Goal: Transaction & Acquisition: Purchase product/service

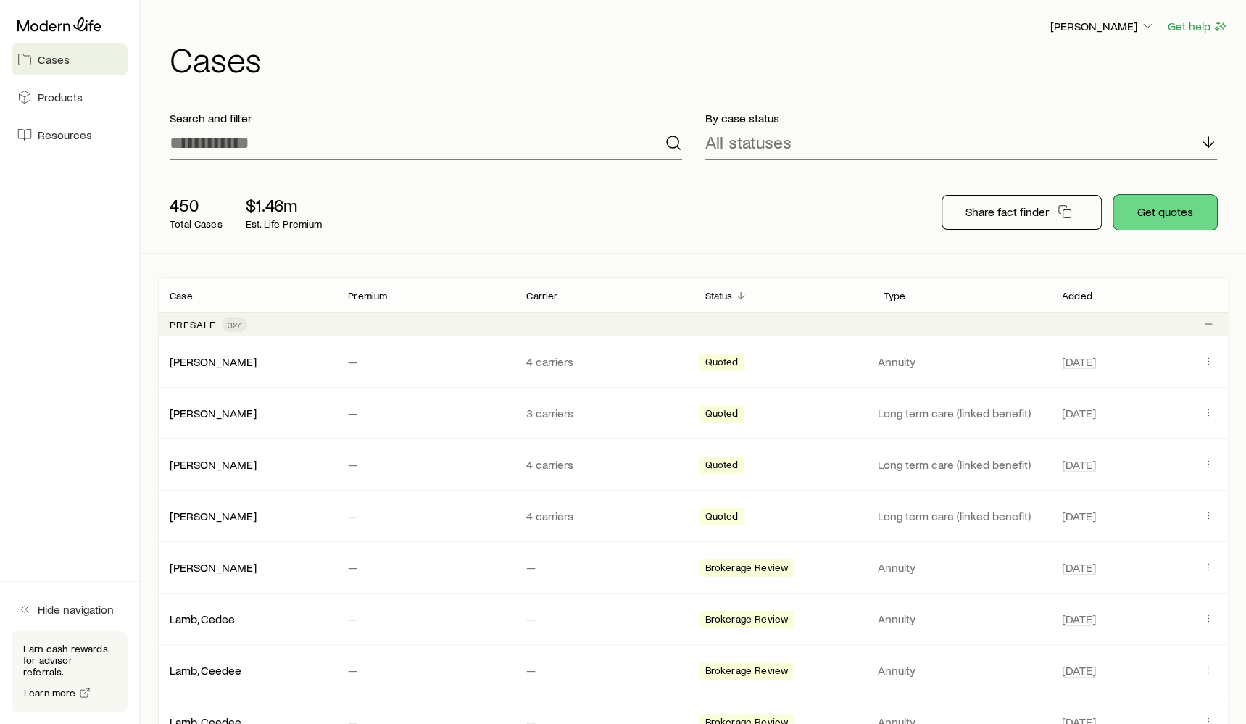
click at [1156, 212] on button "Get quotes" at bounding box center [1165, 212] width 104 height 35
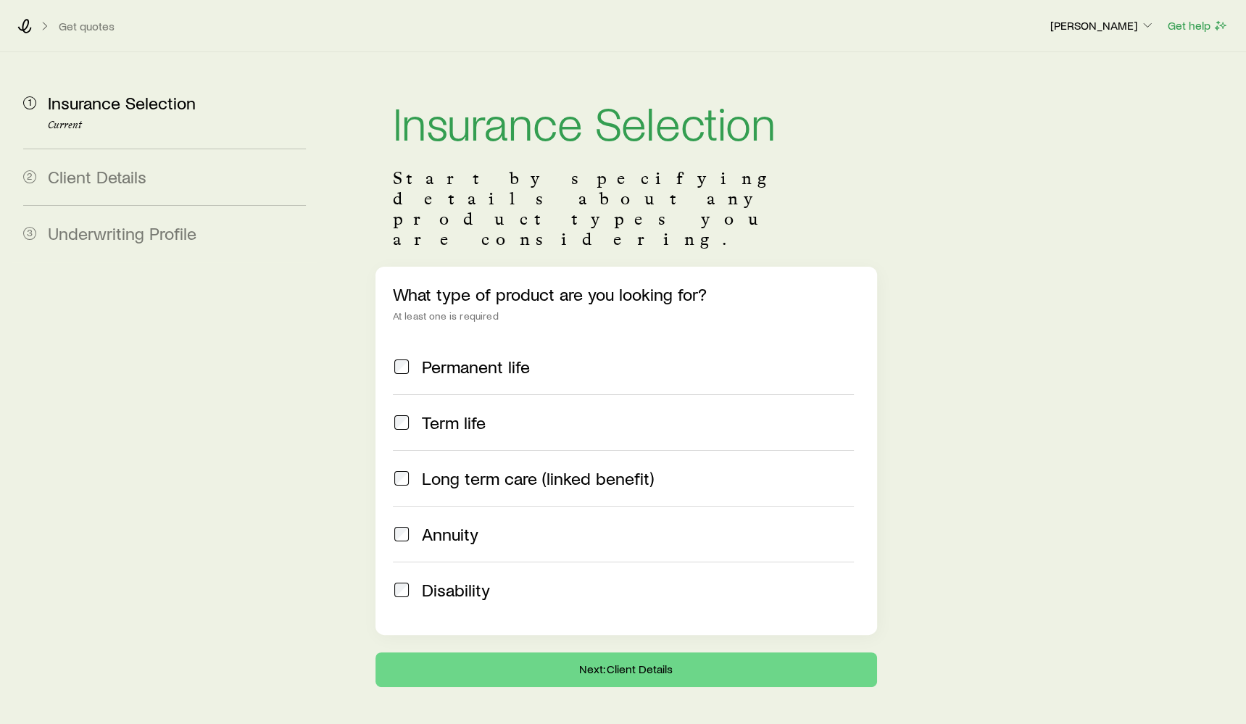
click at [467, 412] on span "Term life" at bounding box center [454, 422] width 64 height 20
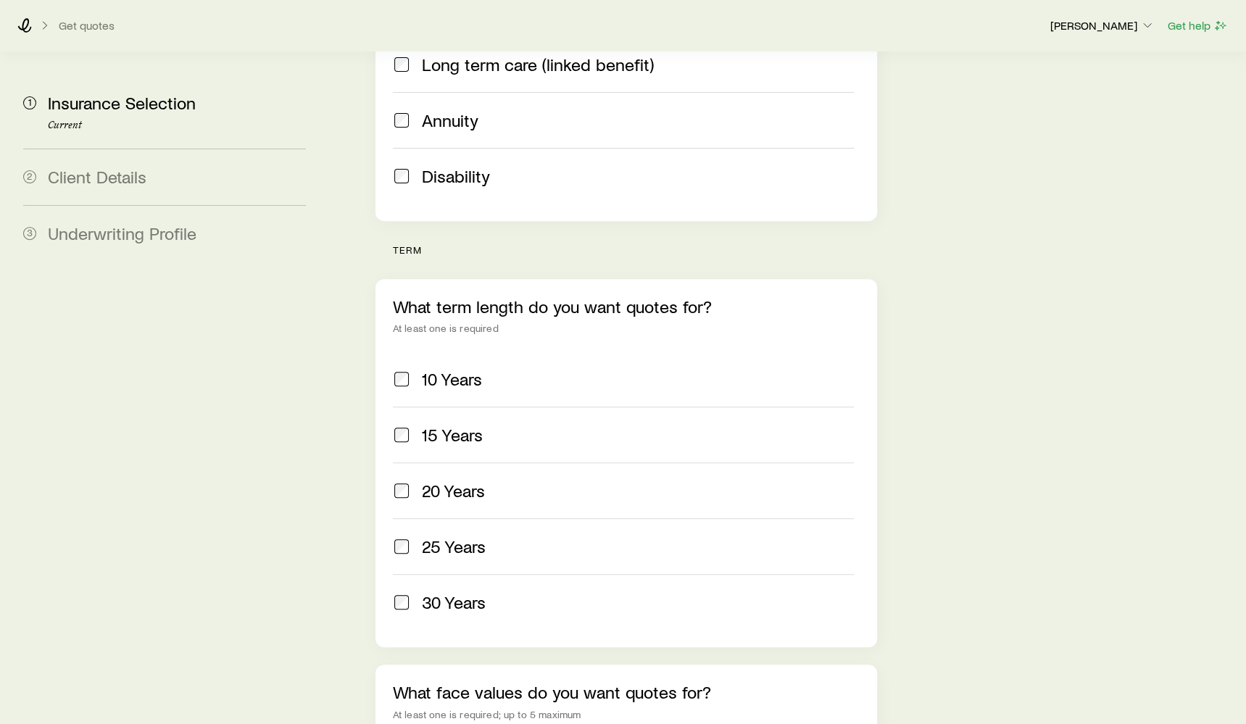
click at [469, 351] on label "10 Years" at bounding box center [623, 378] width 461 height 55
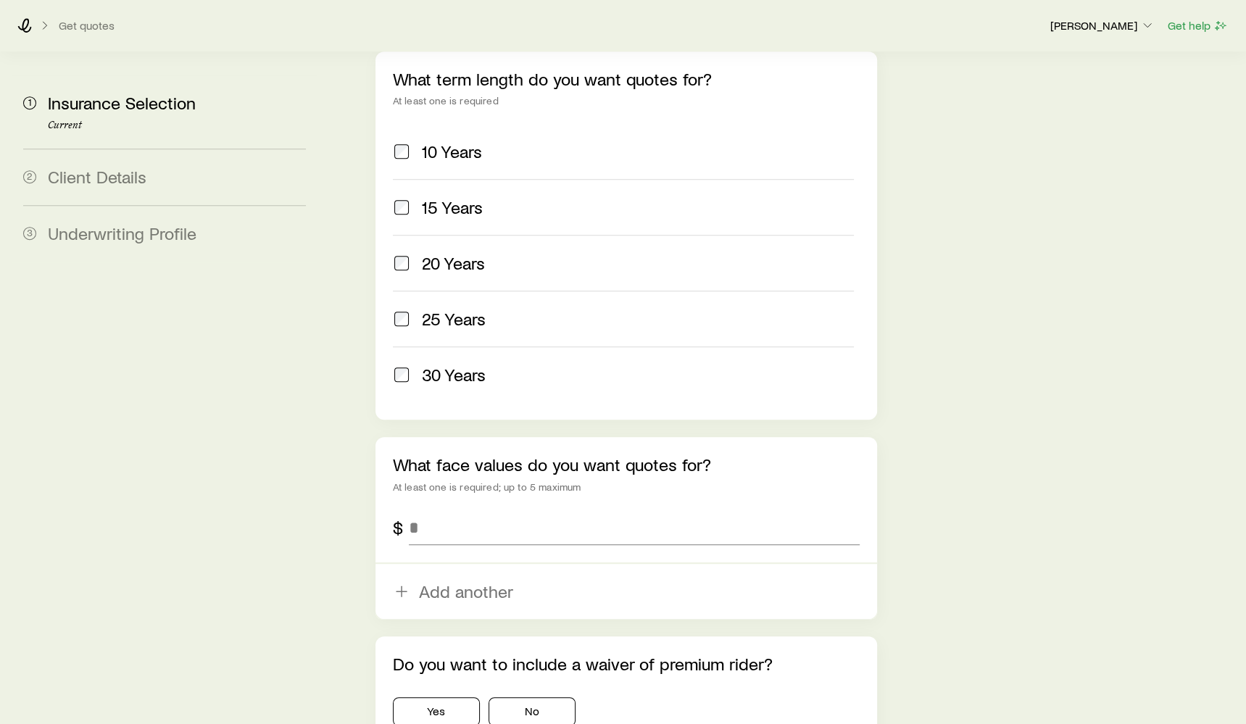
scroll to position [752, 0]
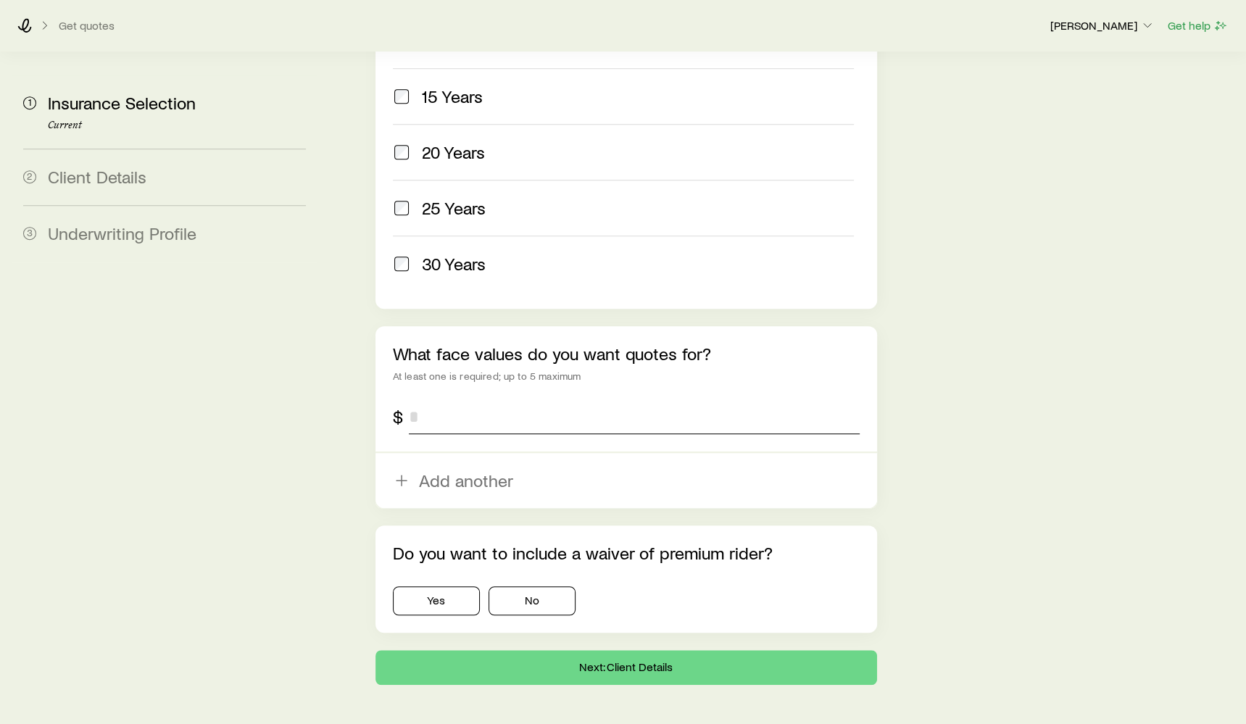
click at [463, 399] on input "tel" at bounding box center [634, 416] width 451 height 35
type input "*********"
click at [510, 586] on button "No" at bounding box center [531, 600] width 87 height 29
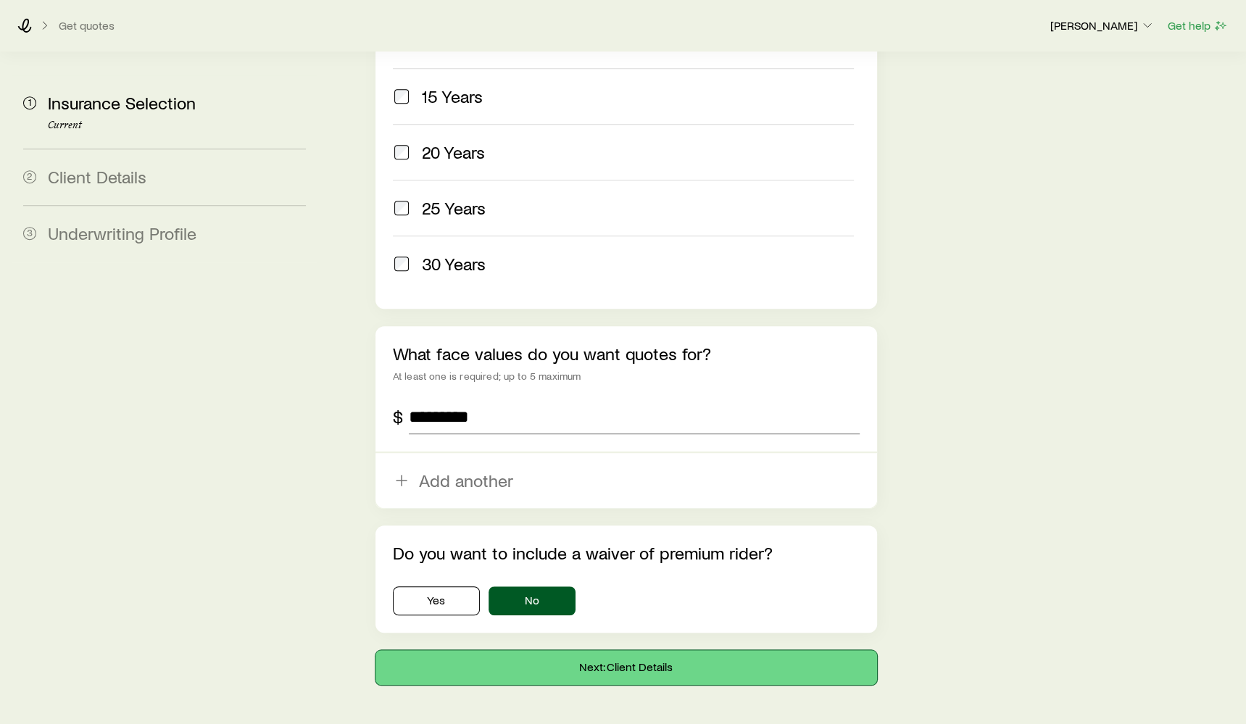
click at [614, 650] on button "Next: Client Details" at bounding box center [625, 667] width 501 height 35
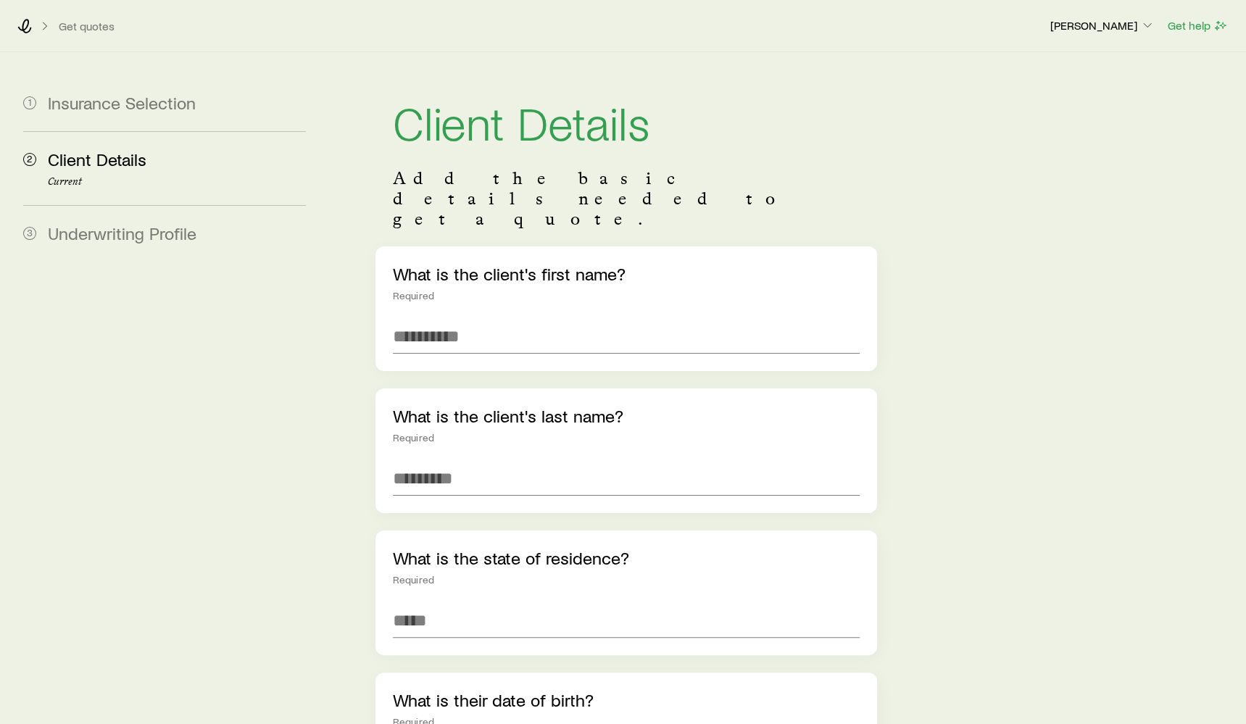
click at [513, 313] on div "What is the client's first name? Required" at bounding box center [625, 308] width 501 height 125
click at [513, 319] on input "text" at bounding box center [626, 336] width 467 height 35
type input "****"
type input "********"
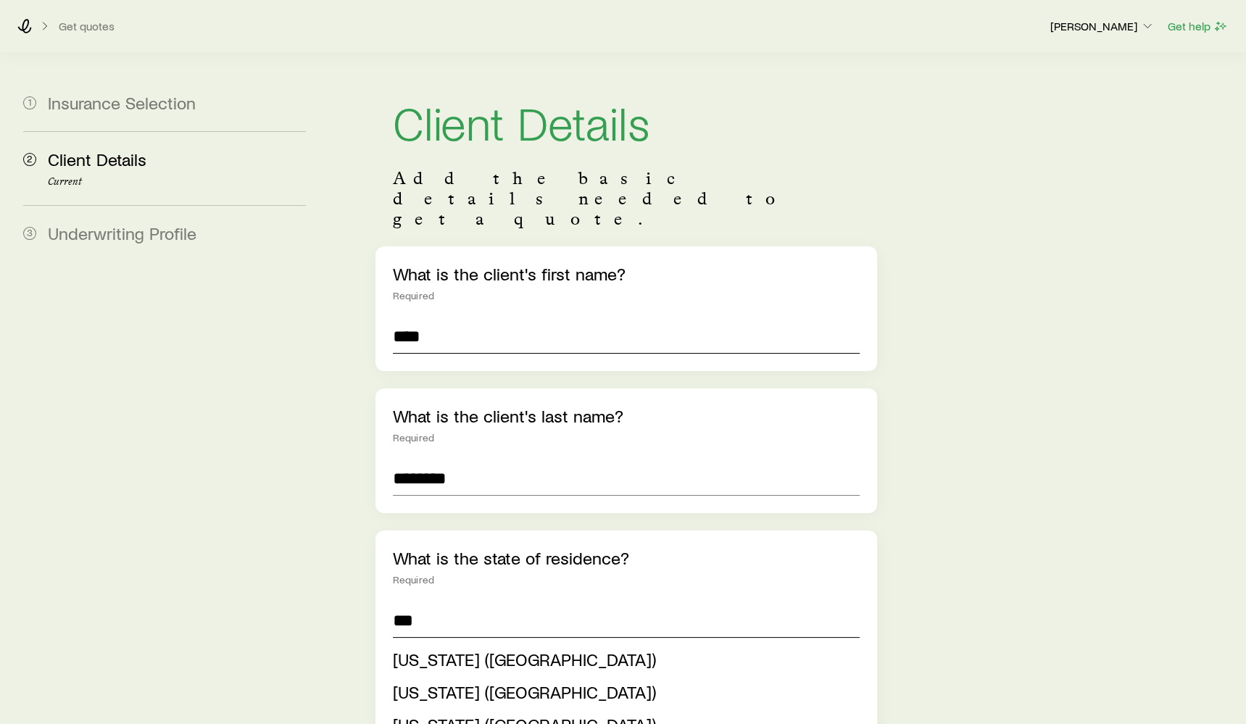
scroll to position [114, 0]
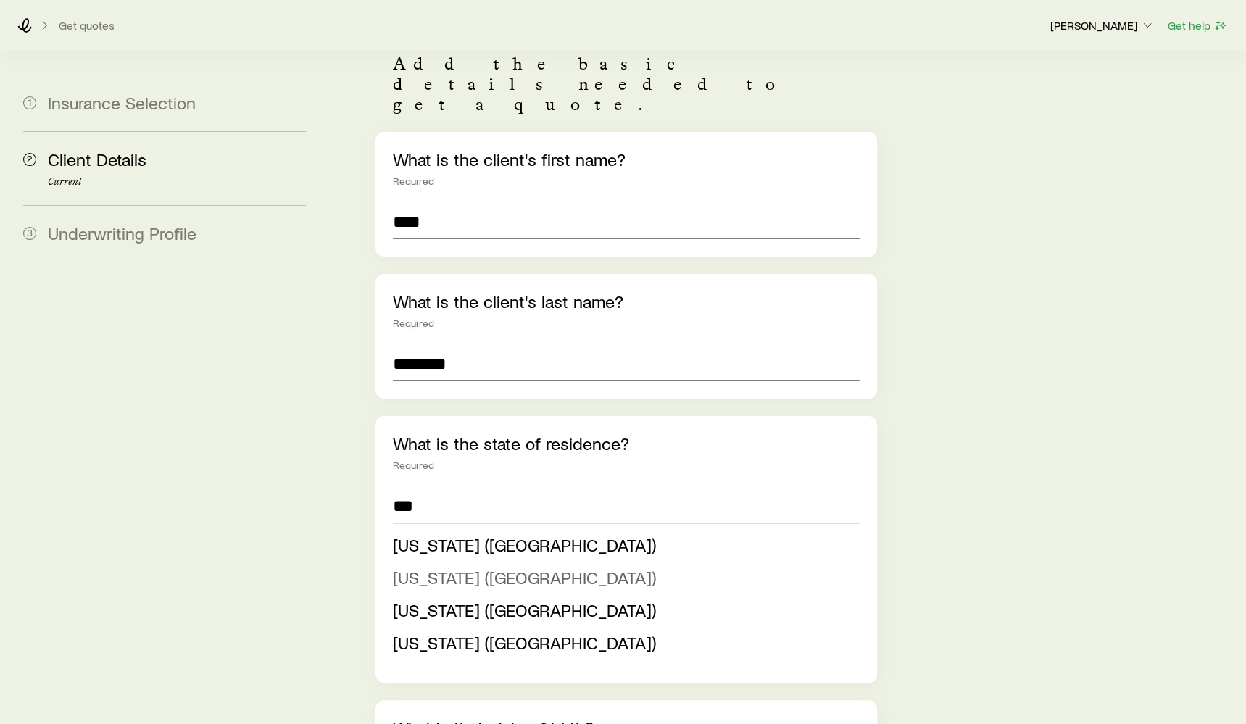
click at [425, 562] on li "[US_STATE] ([GEOGRAPHIC_DATA])" at bounding box center [622, 578] width 458 height 33
type input "**********"
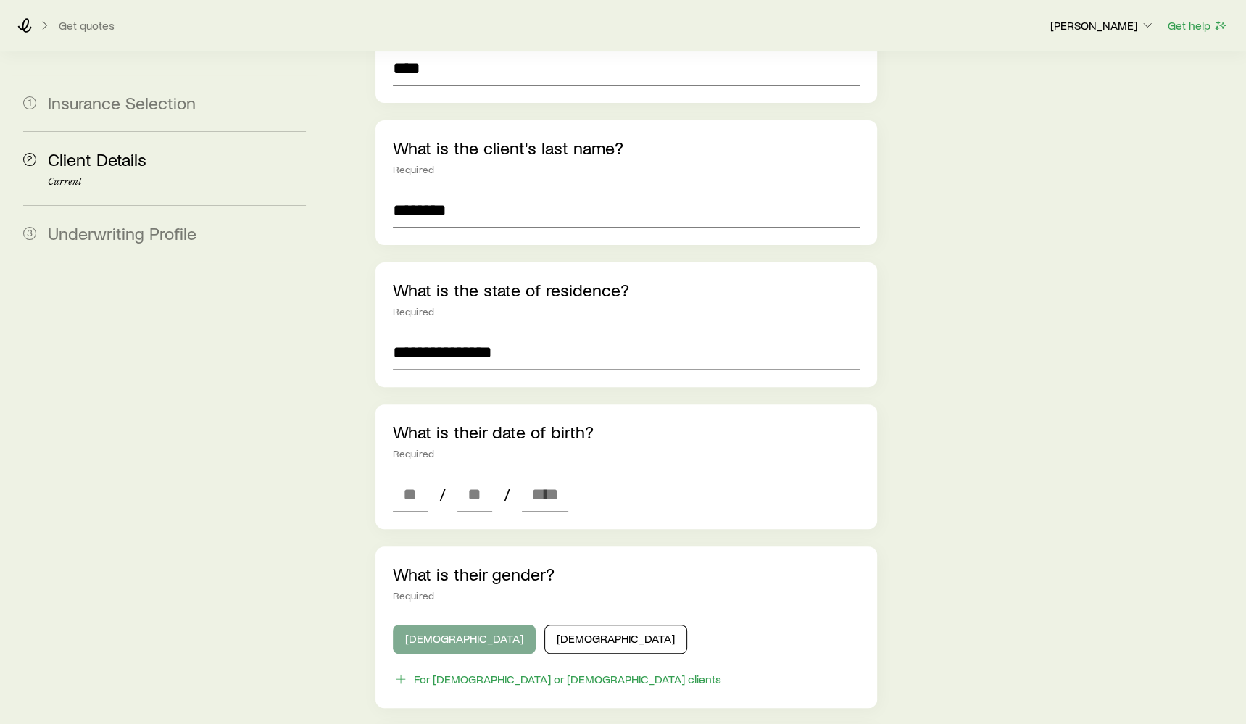
scroll to position [328, 0]
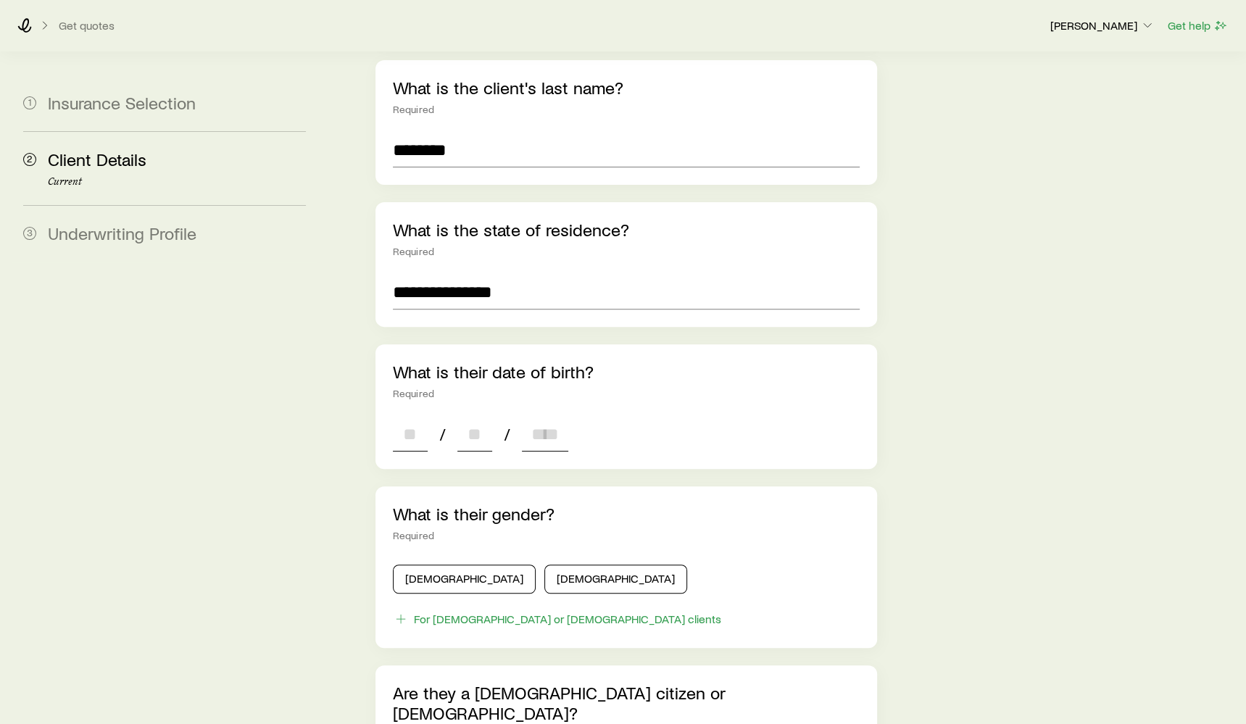
click at [412, 417] on input at bounding box center [410, 434] width 35 height 35
type input "**"
type input "****"
type input "*"
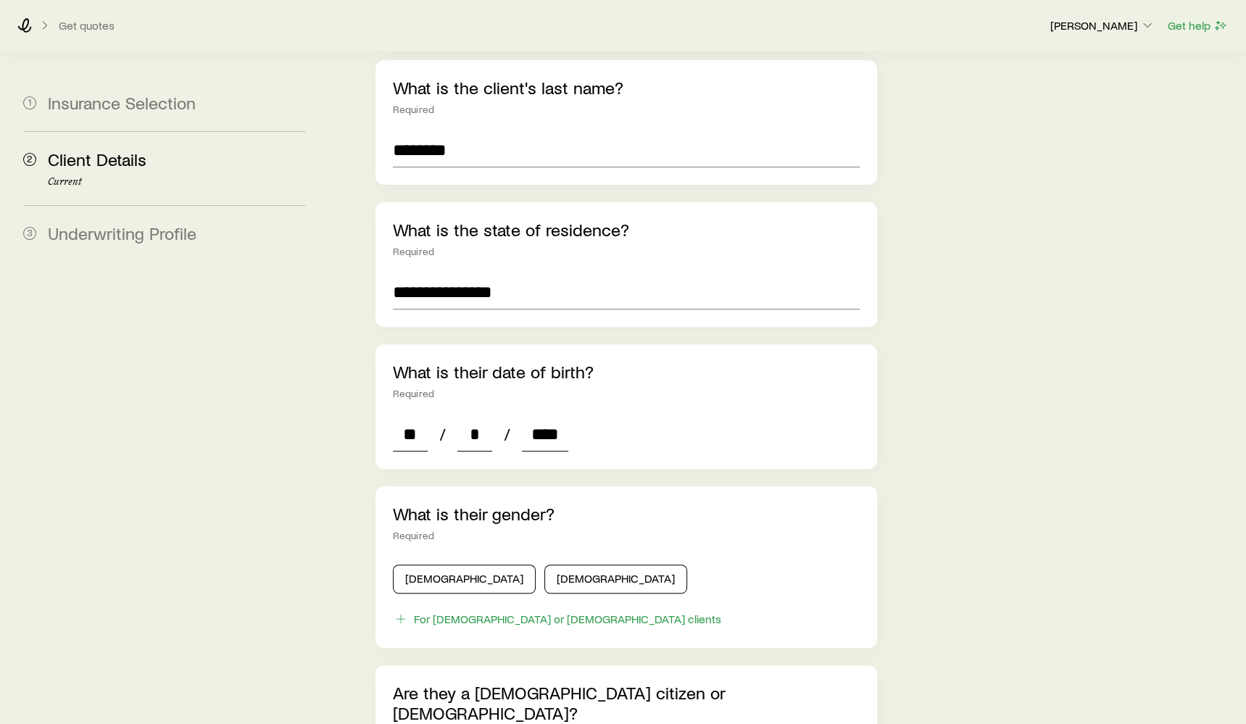
type input "****"
click at [438, 559] on div "[DEMOGRAPHIC_DATA] [DEMOGRAPHIC_DATA]" at bounding box center [626, 576] width 467 height 35
click at [417, 564] on button "[DEMOGRAPHIC_DATA]" at bounding box center [464, 578] width 143 height 29
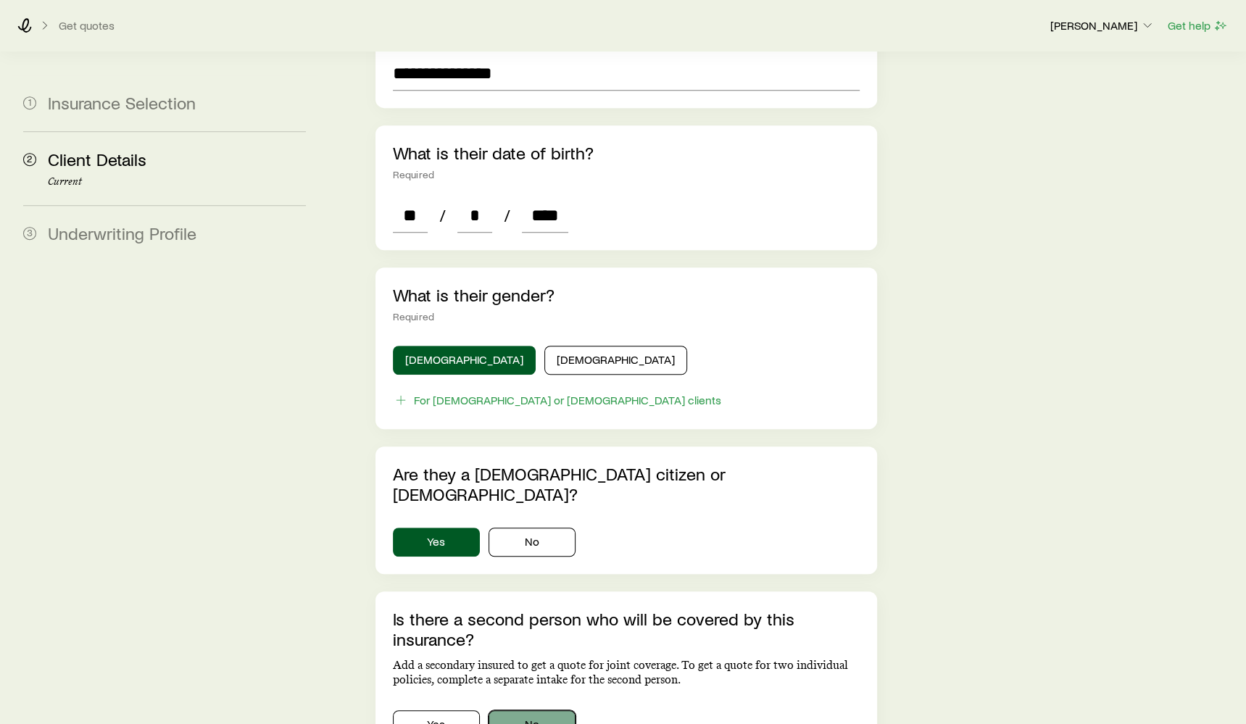
click at [514, 710] on button "No" at bounding box center [531, 724] width 87 height 29
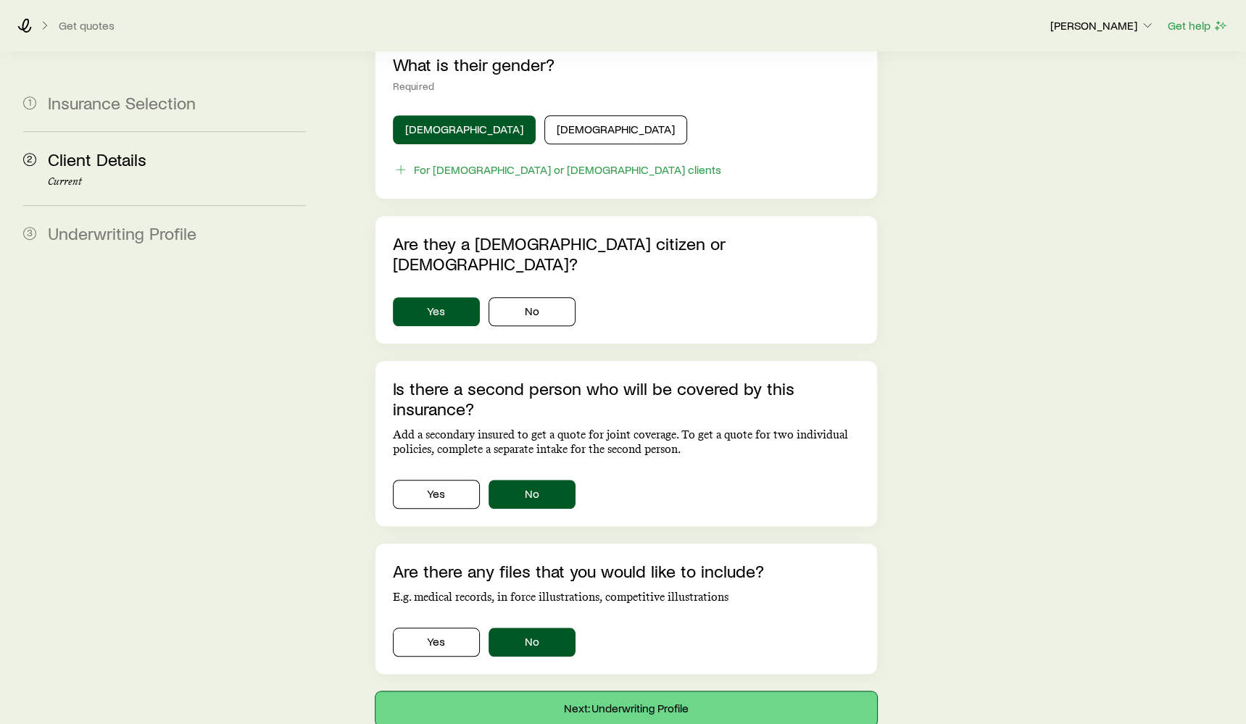
click at [619, 691] on button "Next: Underwriting Profile" at bounding box center [625, 708] width 501 height 35
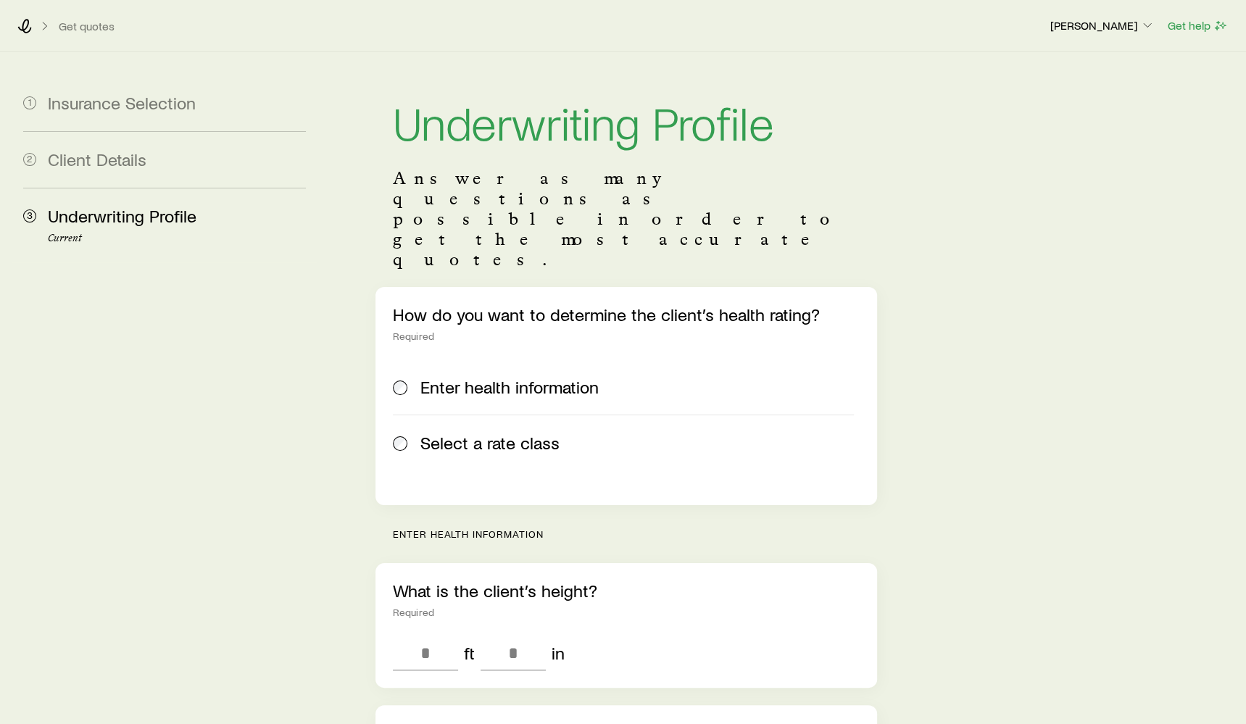
click at [483, 433] on span "Select a rate class" at bounding box center [489, 443] width 139 height 20
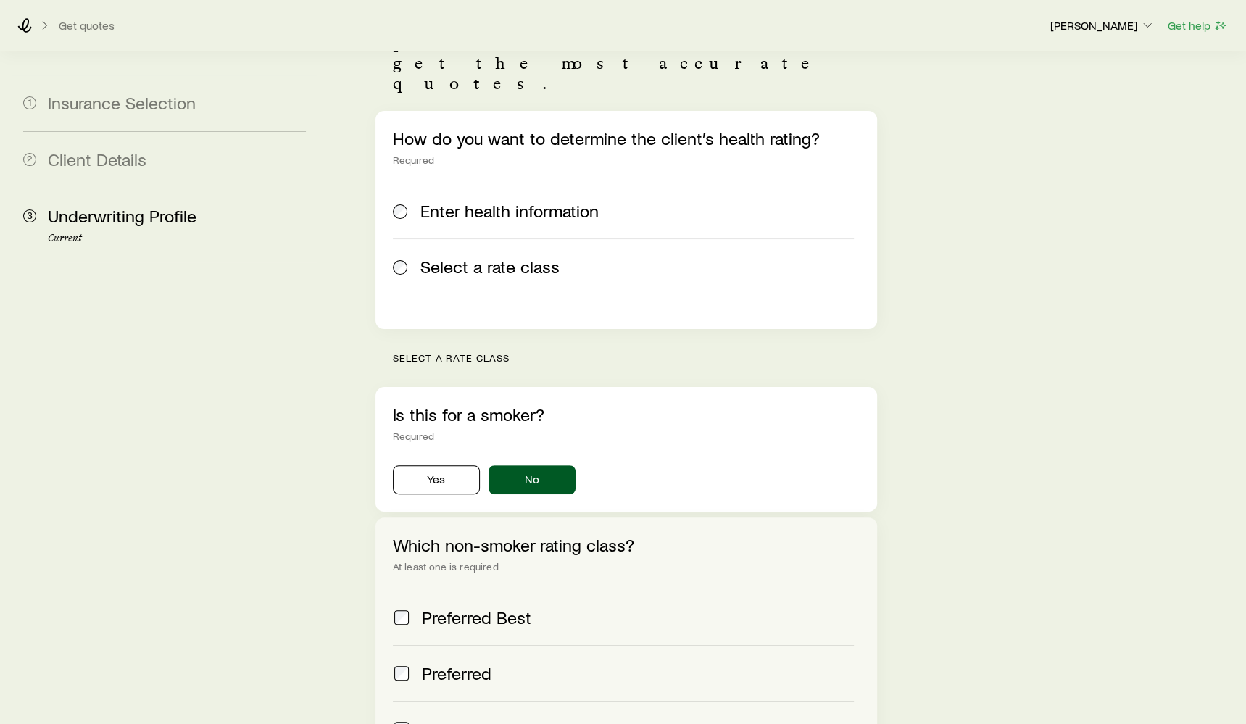
click at [517, 590] on label "Preferred Best" at bounding box center [623, 617] width 461 height 55
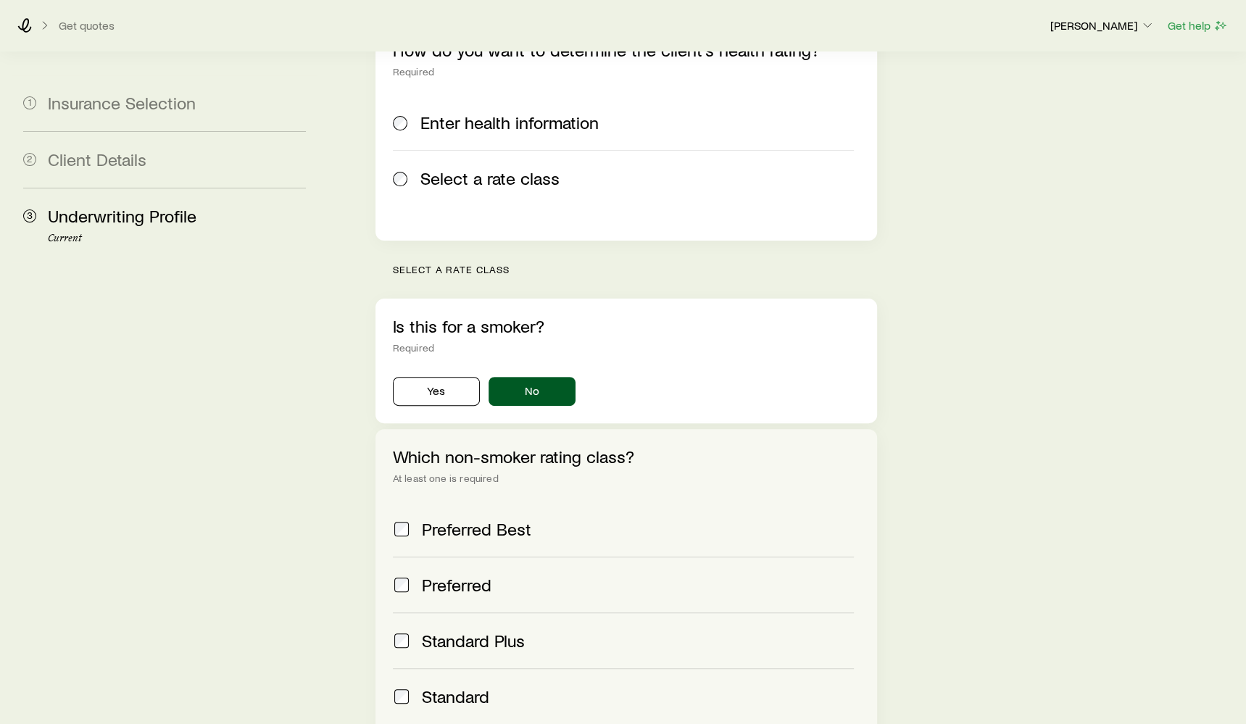
scroll to position [393, 0]
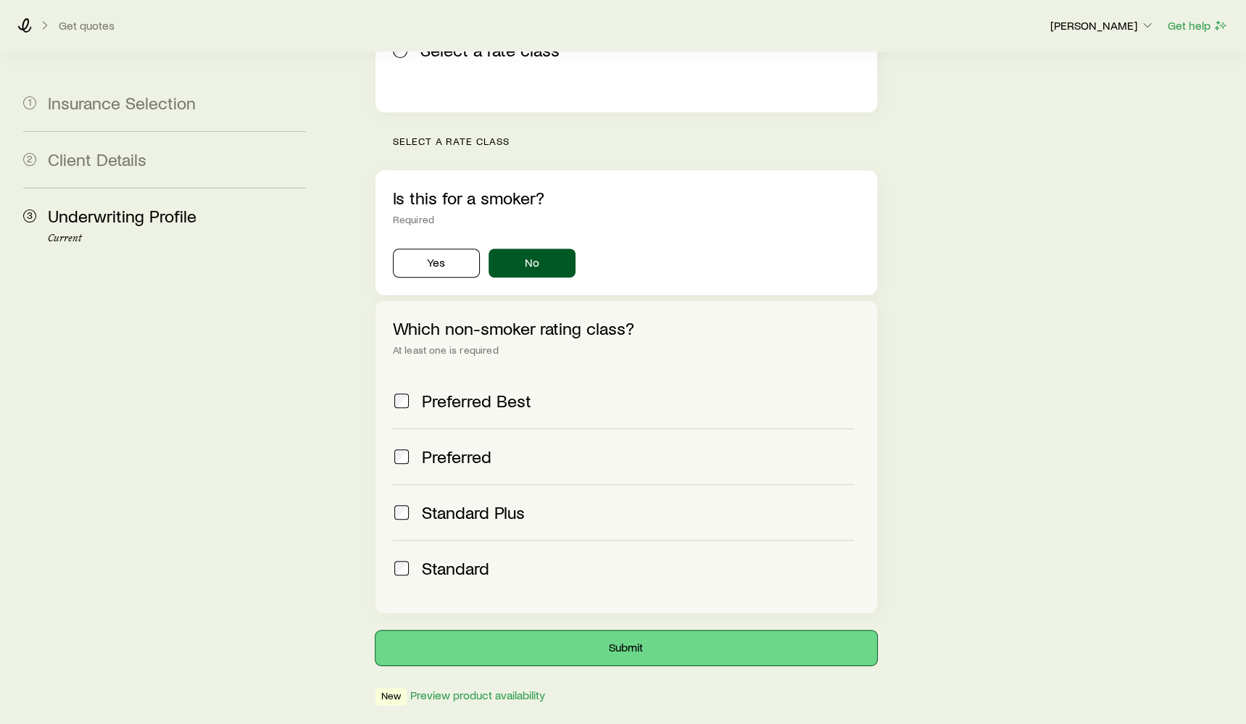
click at [520, 630] on button "Submit" at bounding box center [625, 647] width 501 height 35
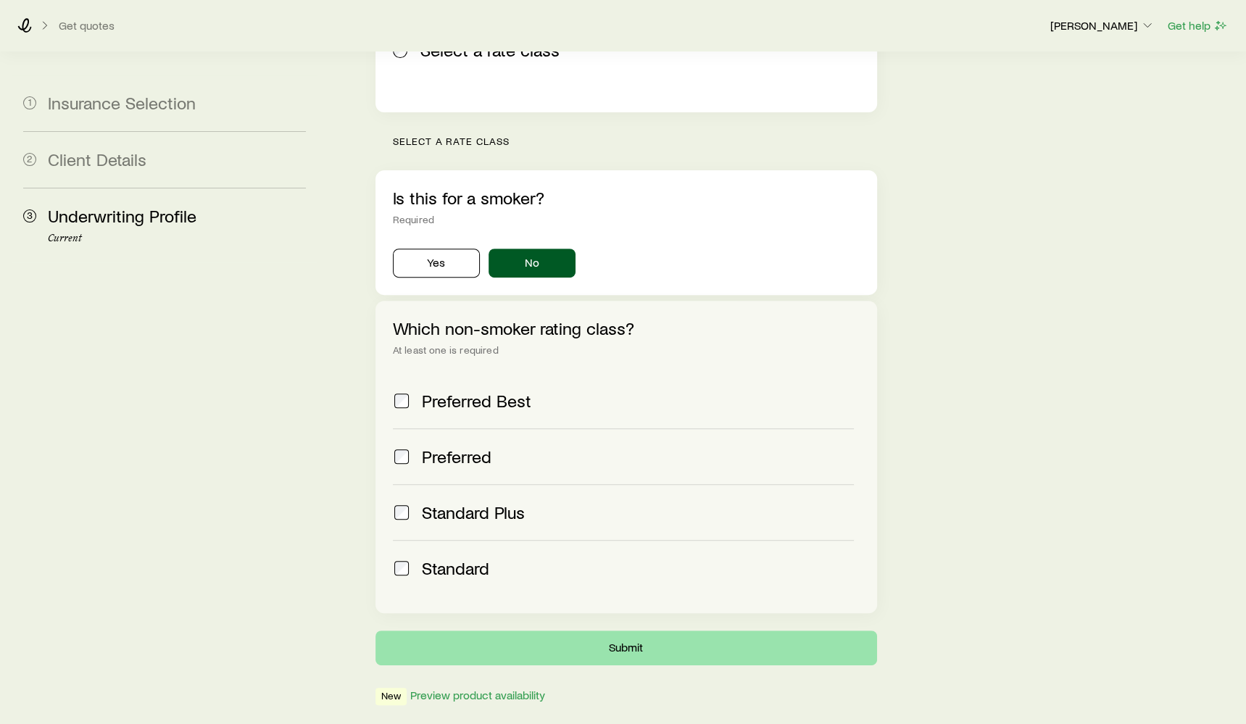
scroll to position [0, 0]
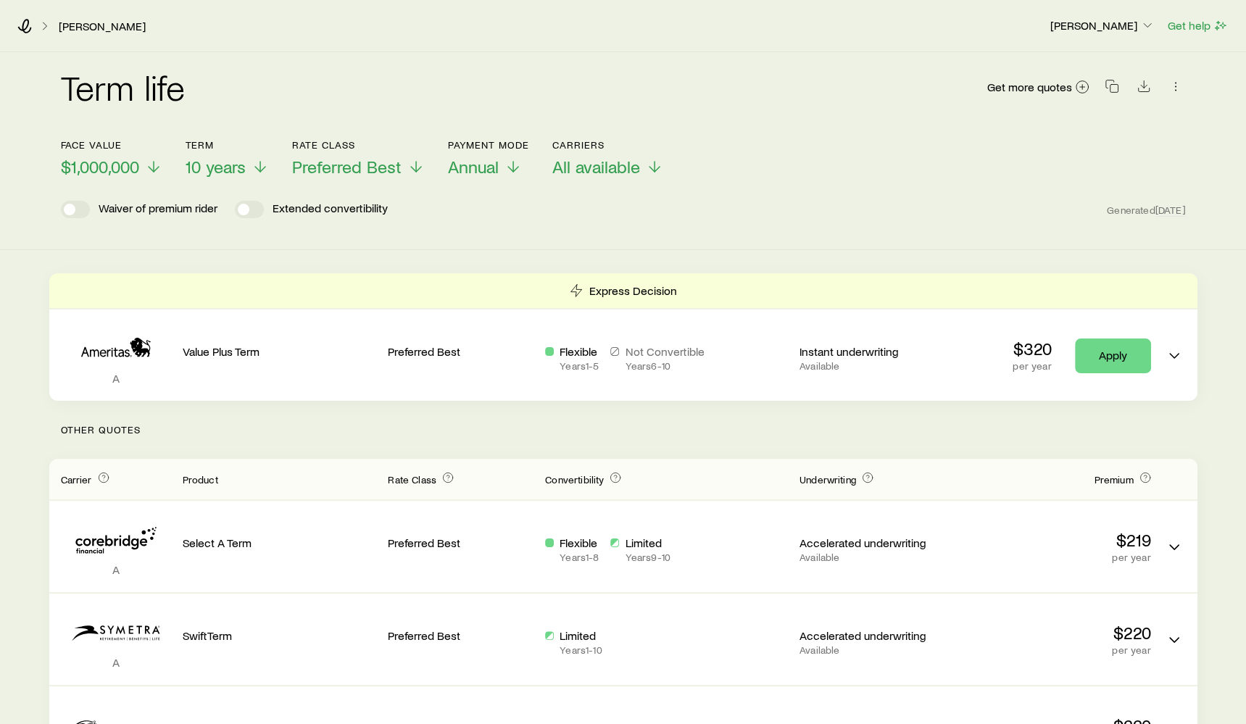
click at [599, 183] on header "Face value $1,000,000 Term 10 years Rate Class Preferred Best Payment Mode Annu…" at bounding box center [623, 182] width 1125 height 87
click at [604, 170] on span "All available" at bounding box center [596, 167] width 88 height 20
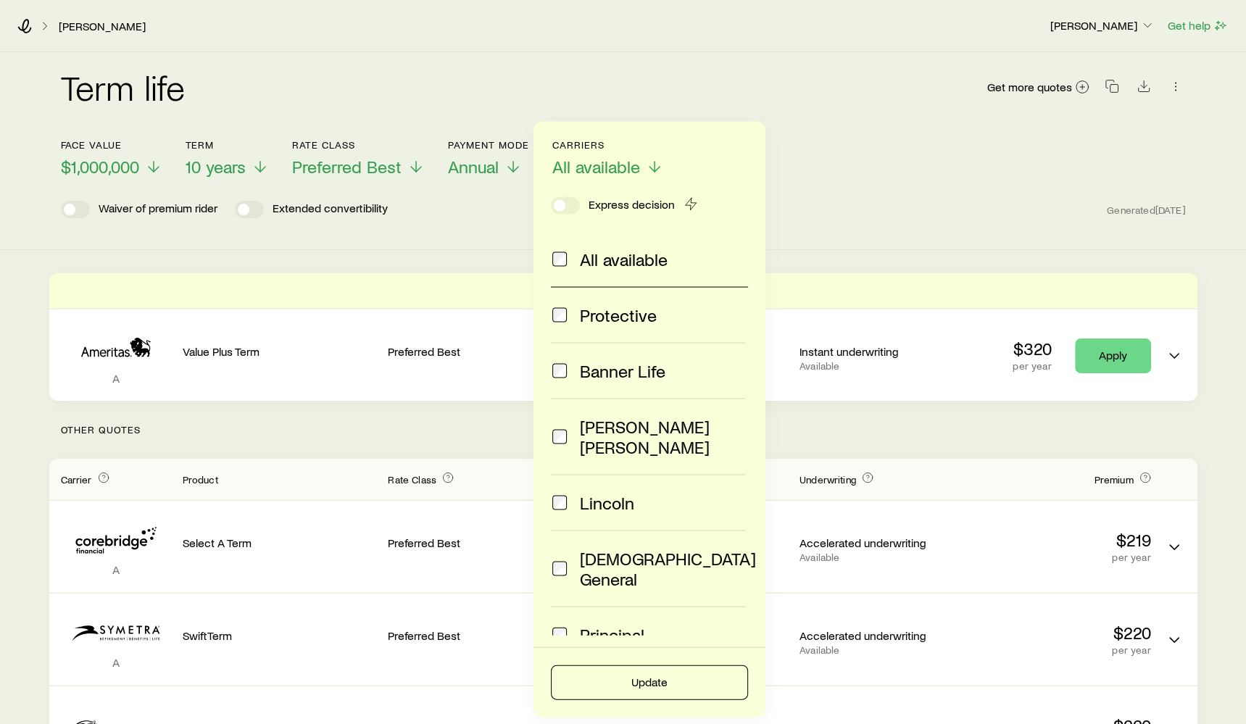
click at [570, 257] on div "All available" at bounding box center [646, 259] width 191 height 20
click at [654, 683] on button "Update" at bounding box center [649, 682] width 197 height 35
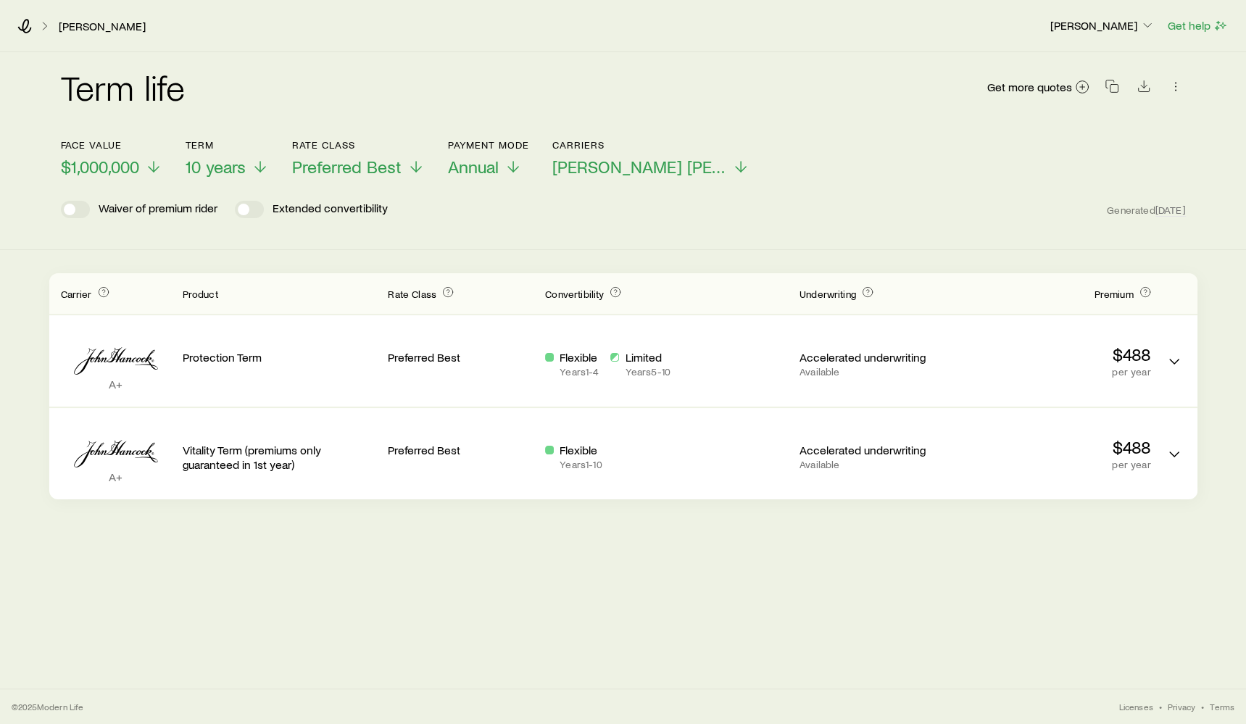
click at [228, 182] on header "Face value $1,000,000 Term 10 years Rate Class Preferred Best Payment Mode Annu…" at bounding box center [623, 182] width 1125 height 87
click at [235, 172] on span "10 years" at bounding box center [215, 167] width 60 height 20
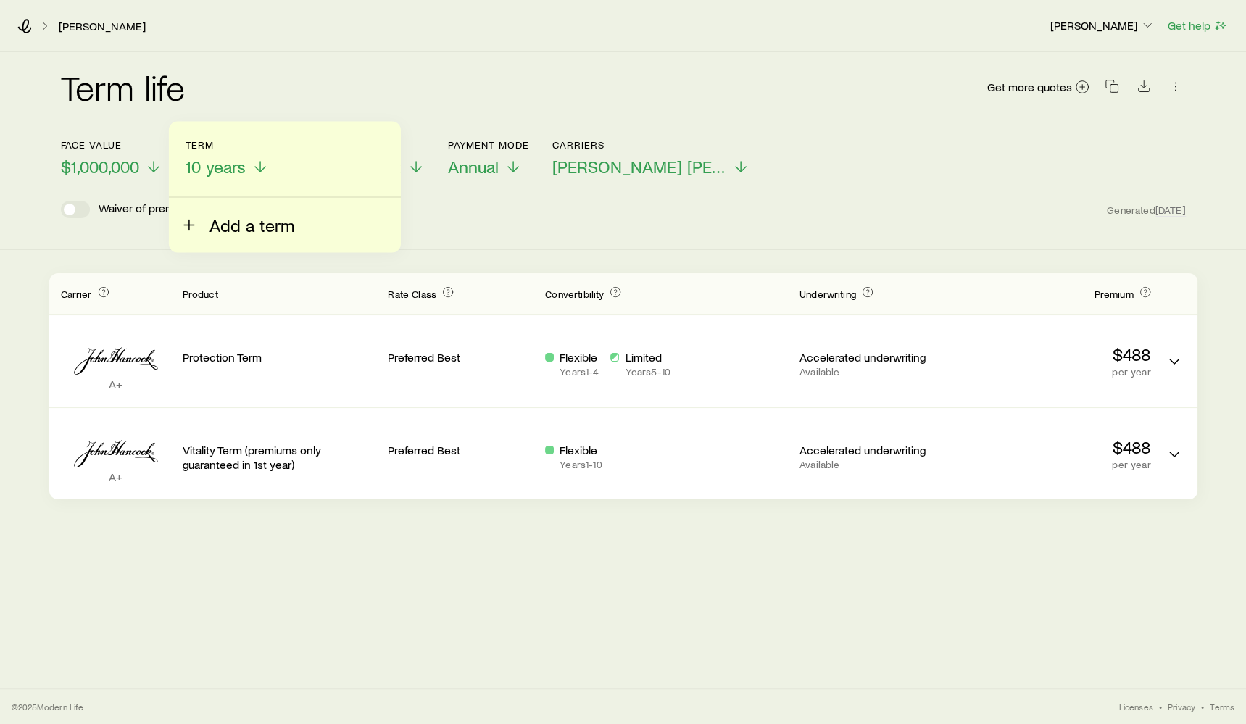
click at [247, 234] on span "Add a term" at bounding box center [251, 225] width 85 height 20
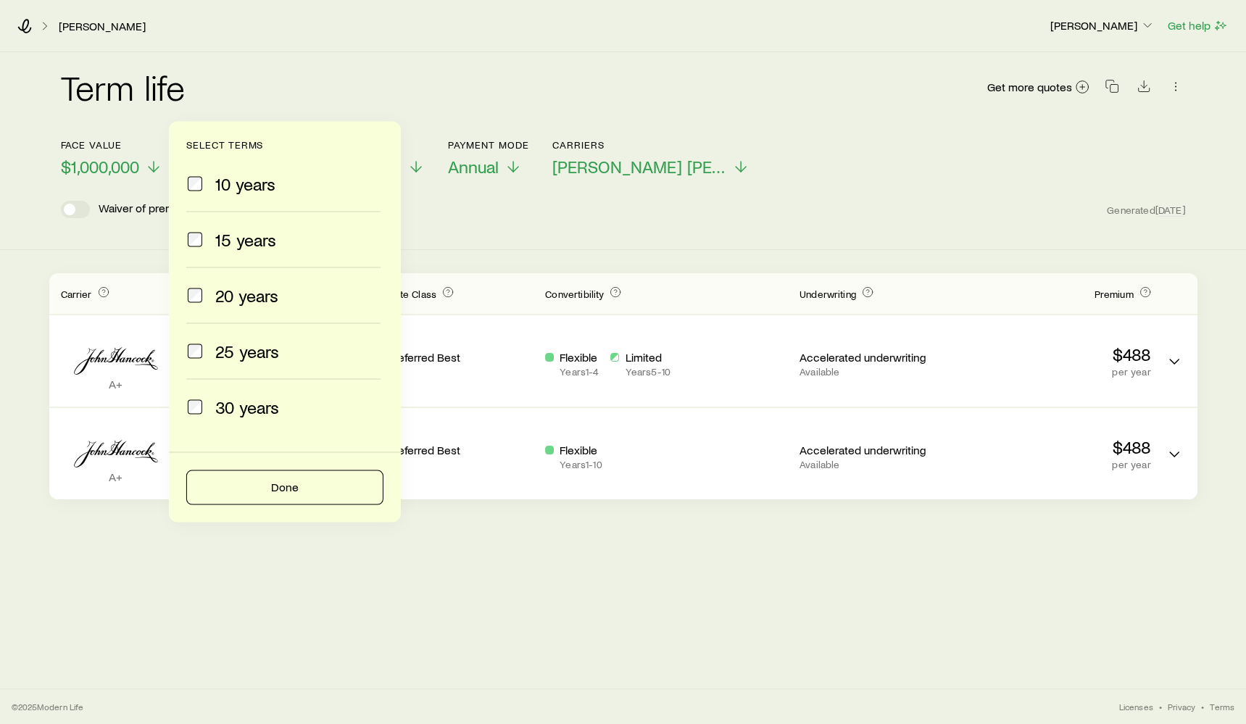
click at [246, 289] on span "20 years" at bounding box center [246, 295] width 63 height 20
click at [270, 484] on button "Done" at bounding box center [284, 487] width 197 height 35
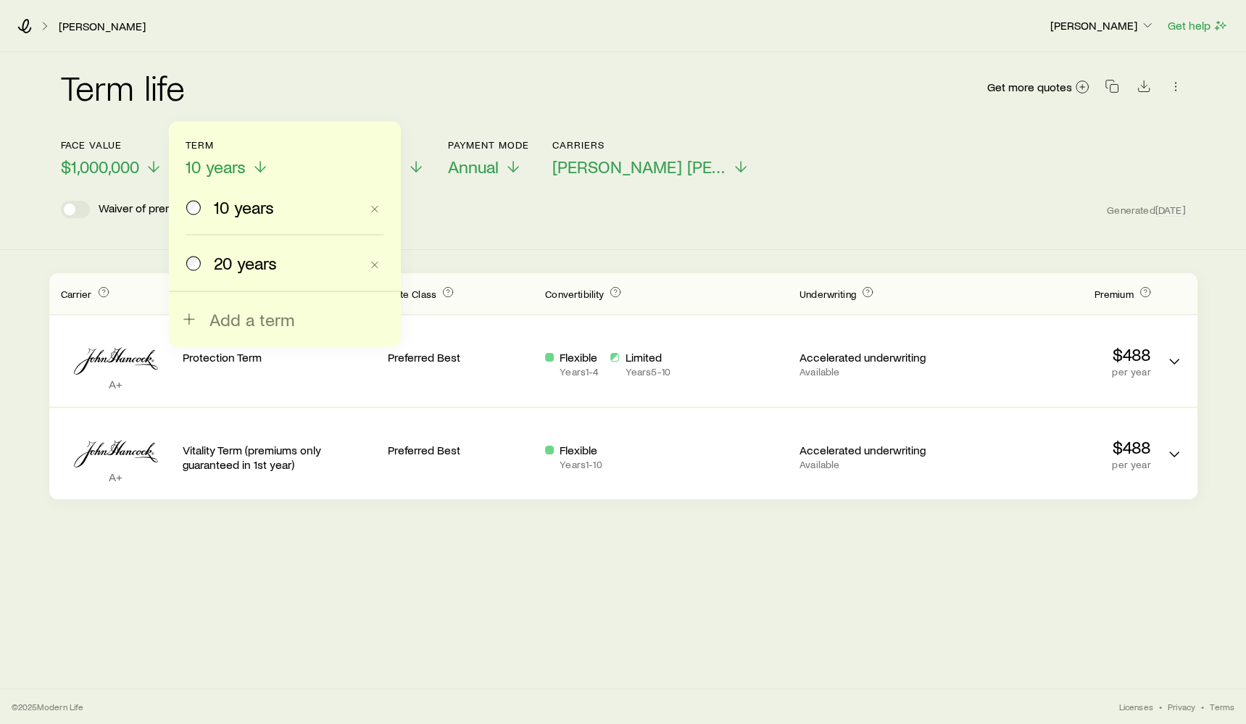
click at [319, 272] on div "20 years" at bounding box center [287, 263] width 146 height 20
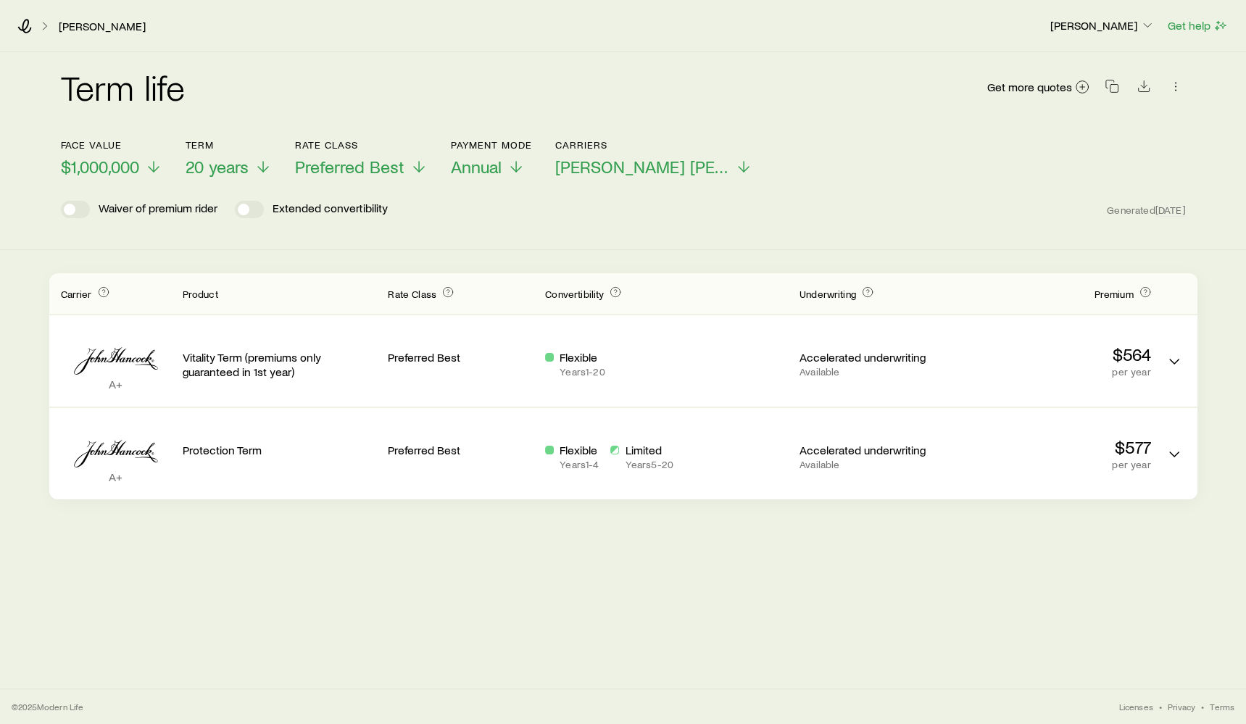
click at [848, 541] on div "Term life Get more quotes Face value $1,000,000 Term 20 years Rate Class Prefer…" at bounding box center [623, 347] width 1246 height 590
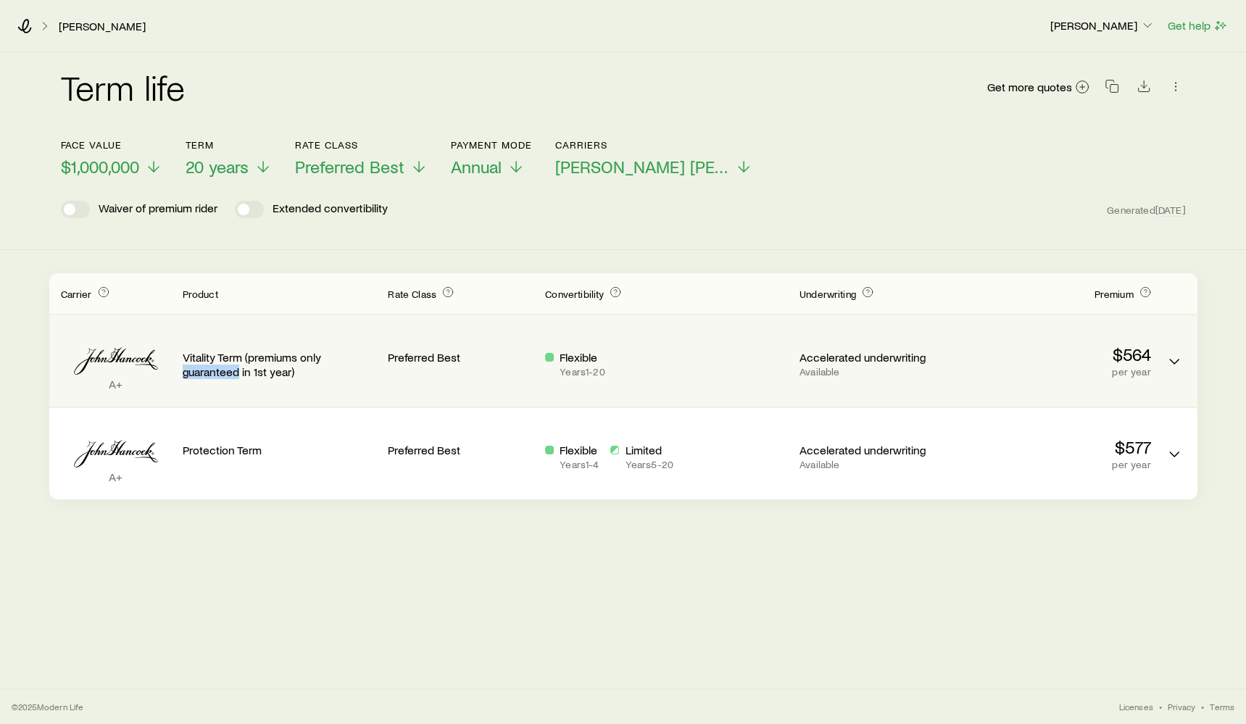
drag, startPoint x: 181, startPoint y: 373, endPoint x: 237, endPoint y: 375, distance: 55.8
click at [237, 375] on div "A+ Vitality Term (premiums only guaranteed in 1st year) Preferred Best Flexible…" at bounding box center [623, 360] width 1148 height 91
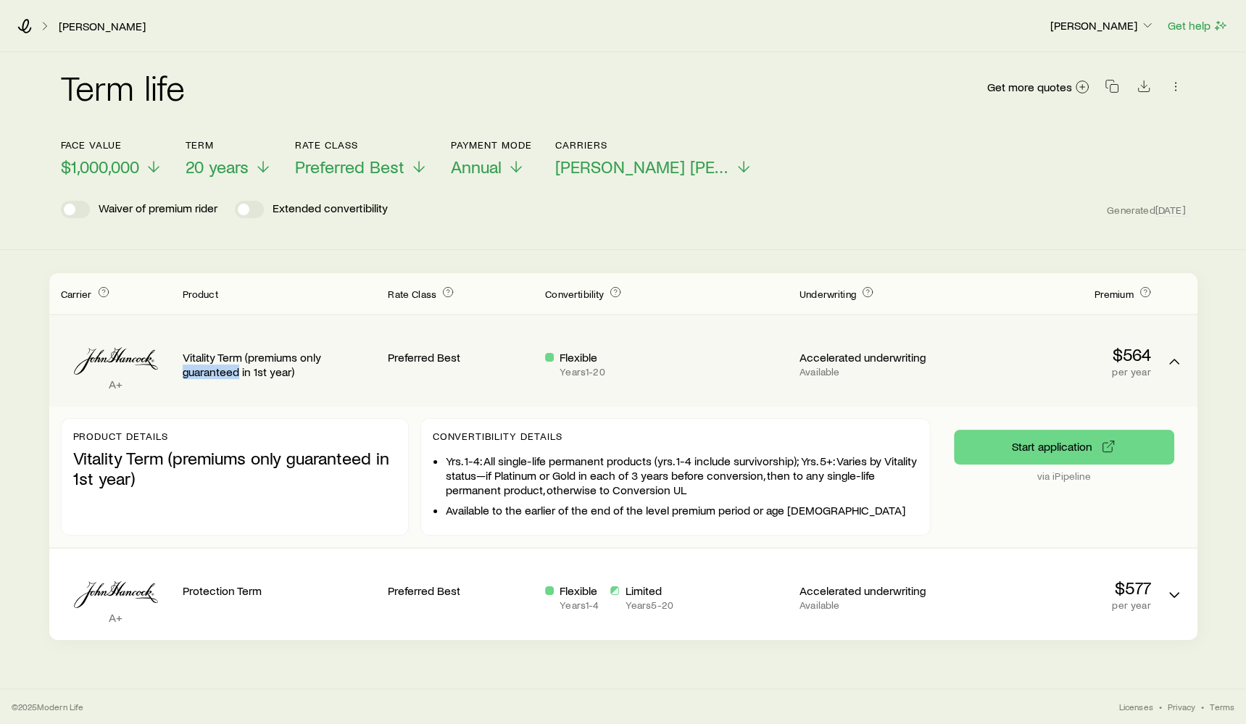
copy p "guaranteed"
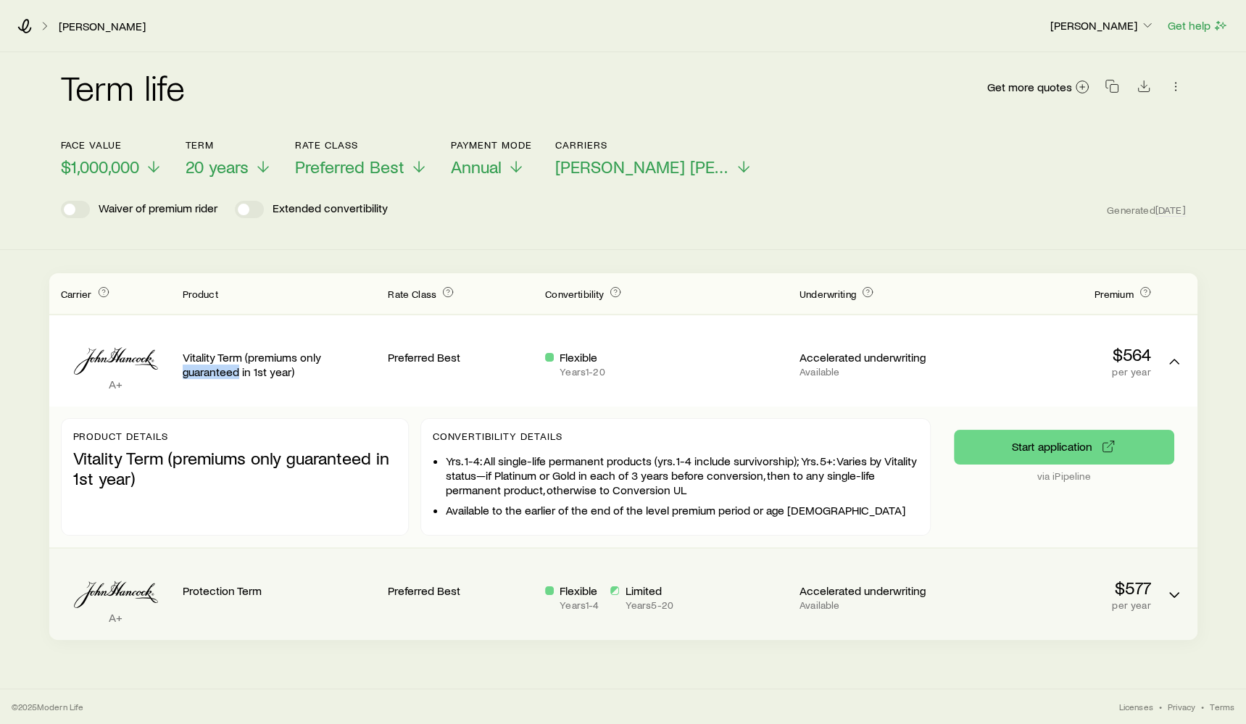
click at [135, 570] on icon "Term quotes" at bounding box center [116, 588] width 110 height 44
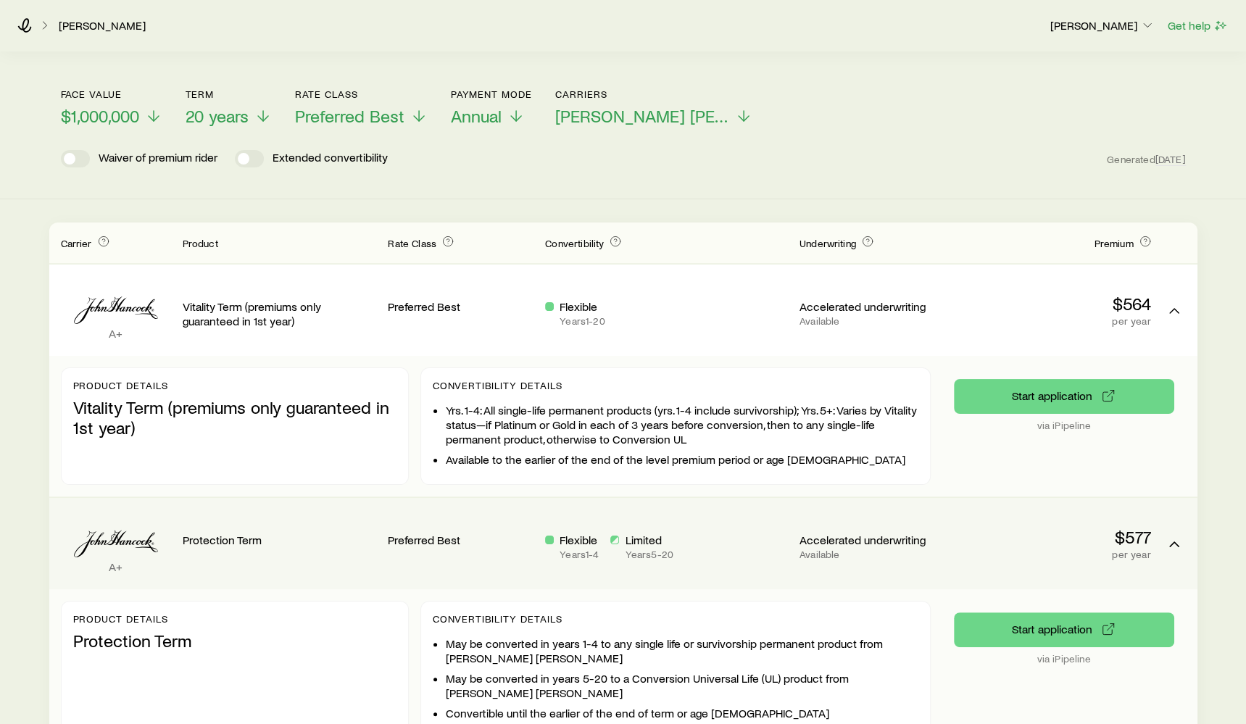
scroll to position [40, 0]
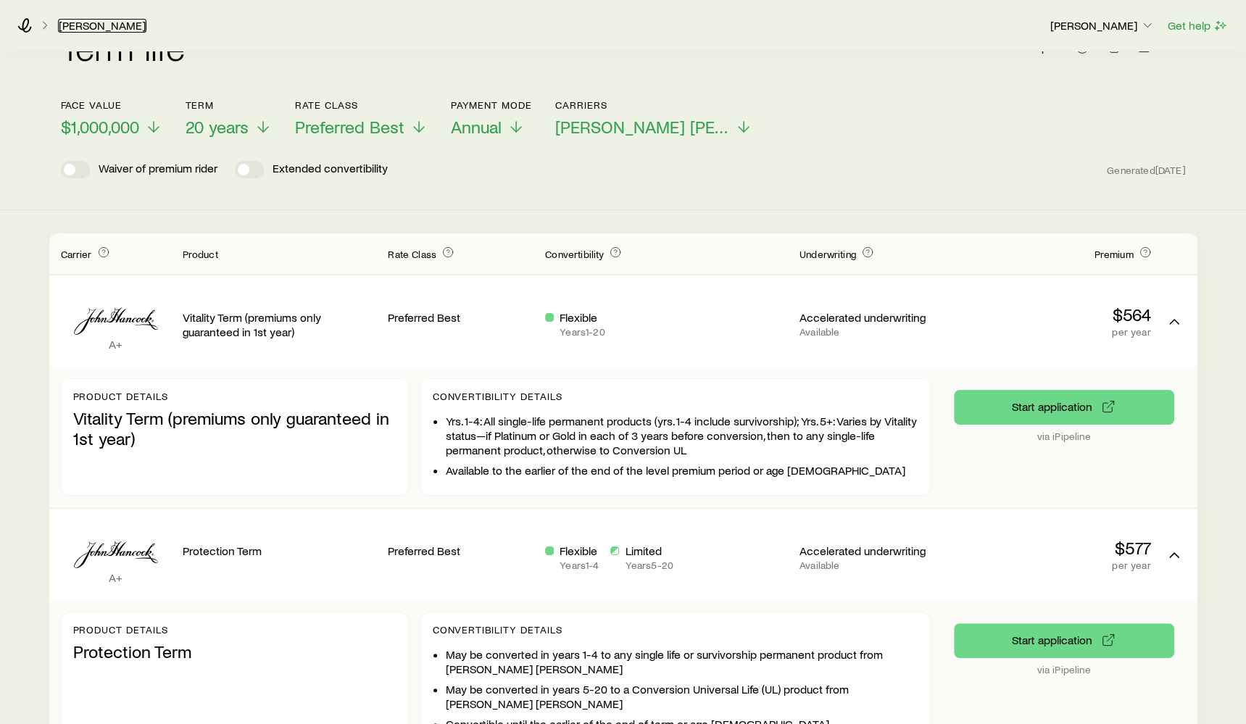
click at [64, 30] on link "[PERSON_NAME]" at bounding box center [102, 26] width 88 height 14
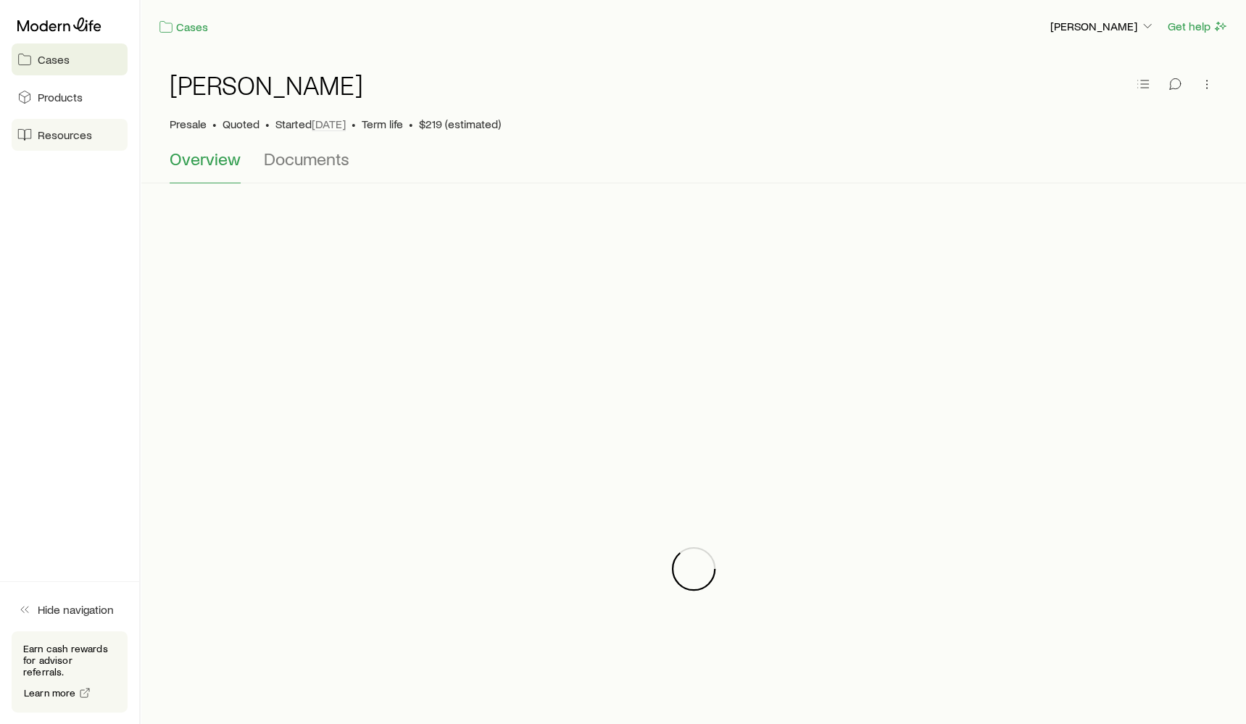
click at [75, 143] on link "Resources" at bounding box center [70, 135] width 116 height 32
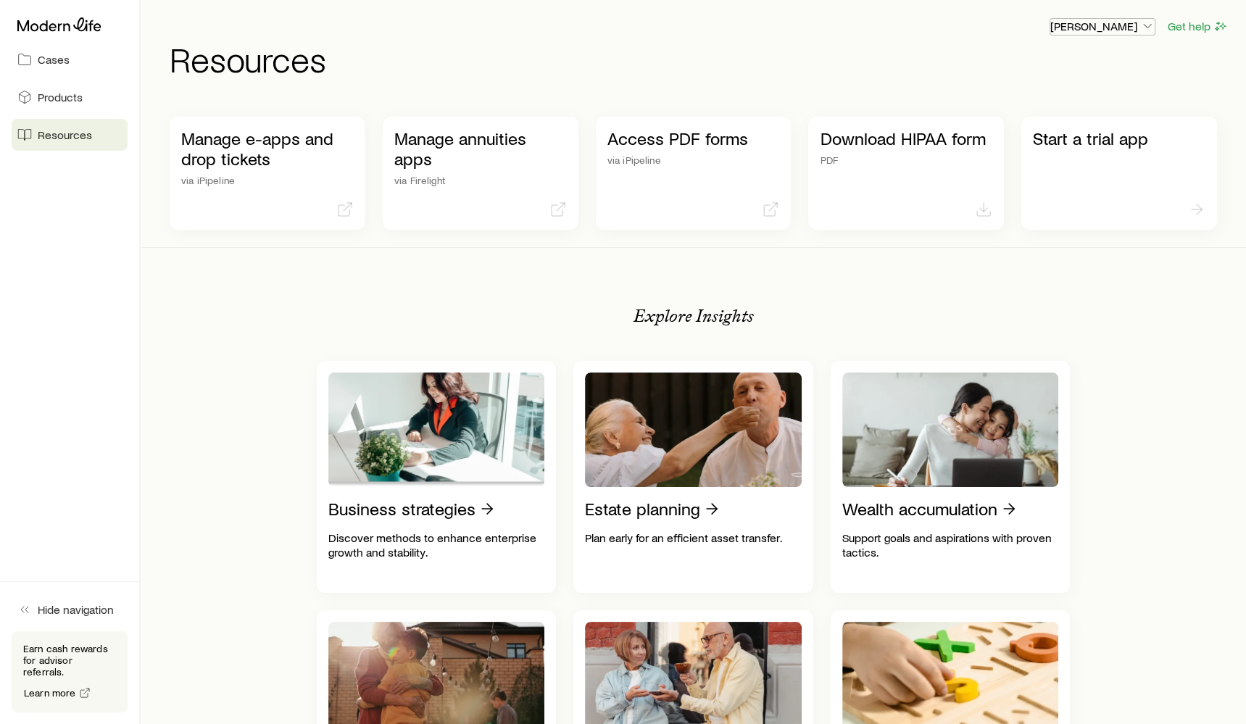
click at [1104, 27] on p "[PERSON_NAME]" at bounding box center [1102, 26] width 104 height 14
click at [1111, 33] on button "[PERSON_NAME]" at bounding box center [1102, 26] width 106 height 17
click at [79, 55] on link "Cases" at bounding box center [70, 59] width 116 height 32
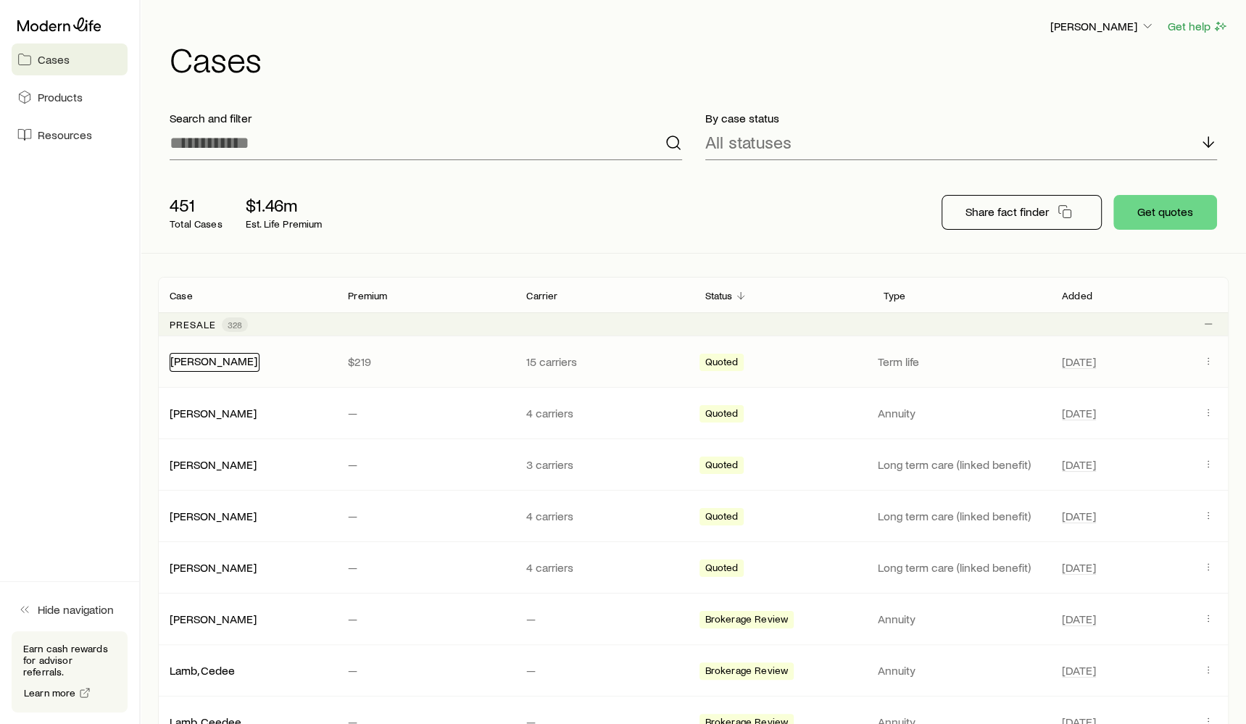
click at [214, 365] on link "[PERSON_NAME]" at bounding box center [213, 361] width 87 height 14
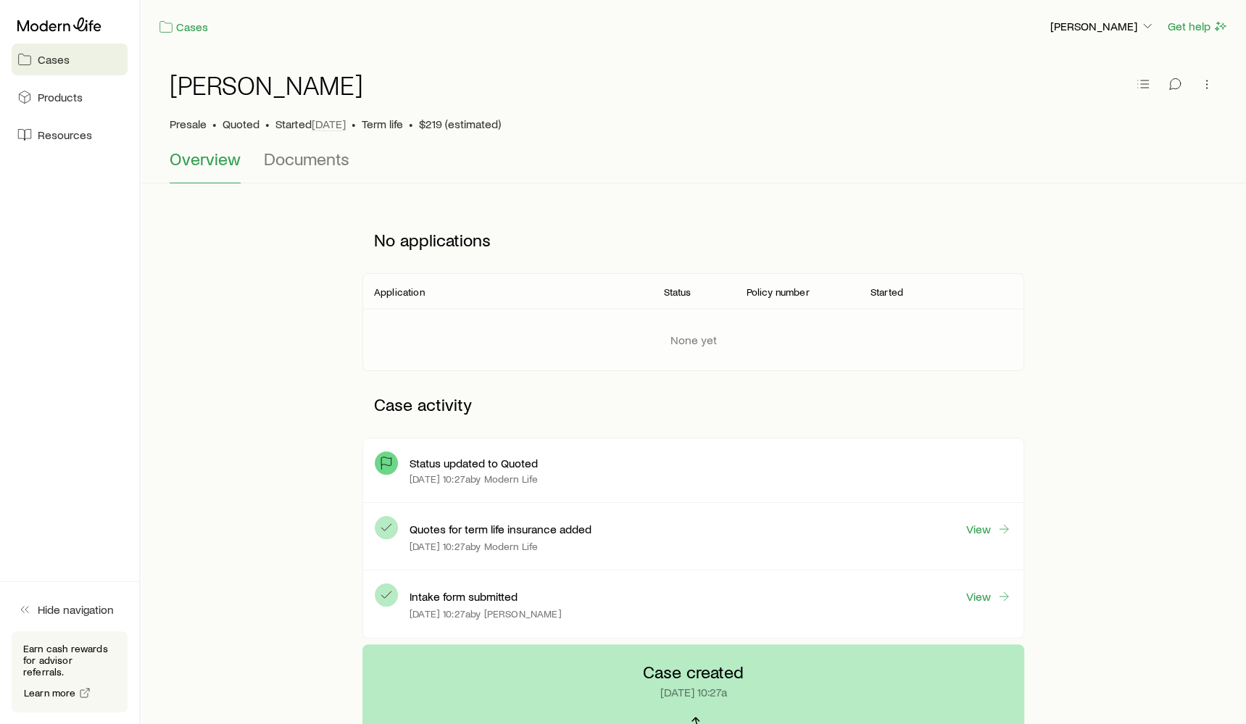
click at [1, 3] on div "Cases Products Resources" at bounding box center [69, 81] width 139 height 162
click at [985, 530] on link "View" at bounding box center [988, 529] width 46 height 17
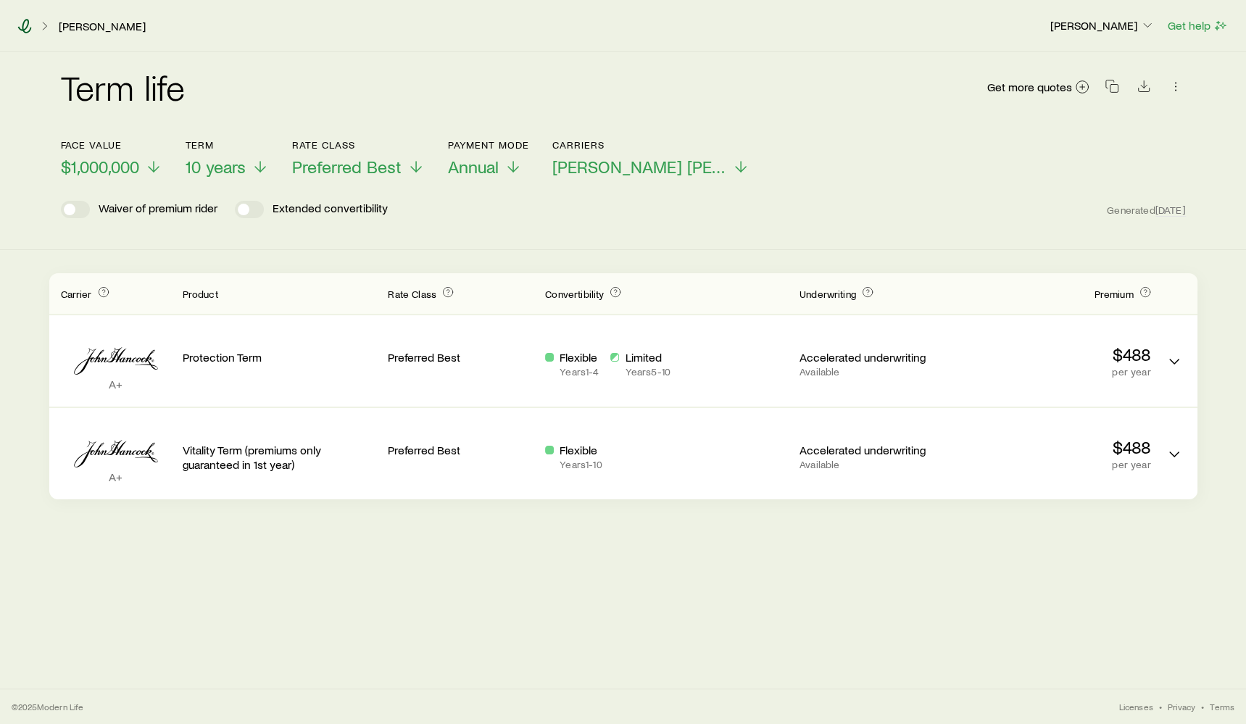
click at [25, 28] on icon at bounding box center [24, 26] width 14 height 14
